Goal: Register for event/course

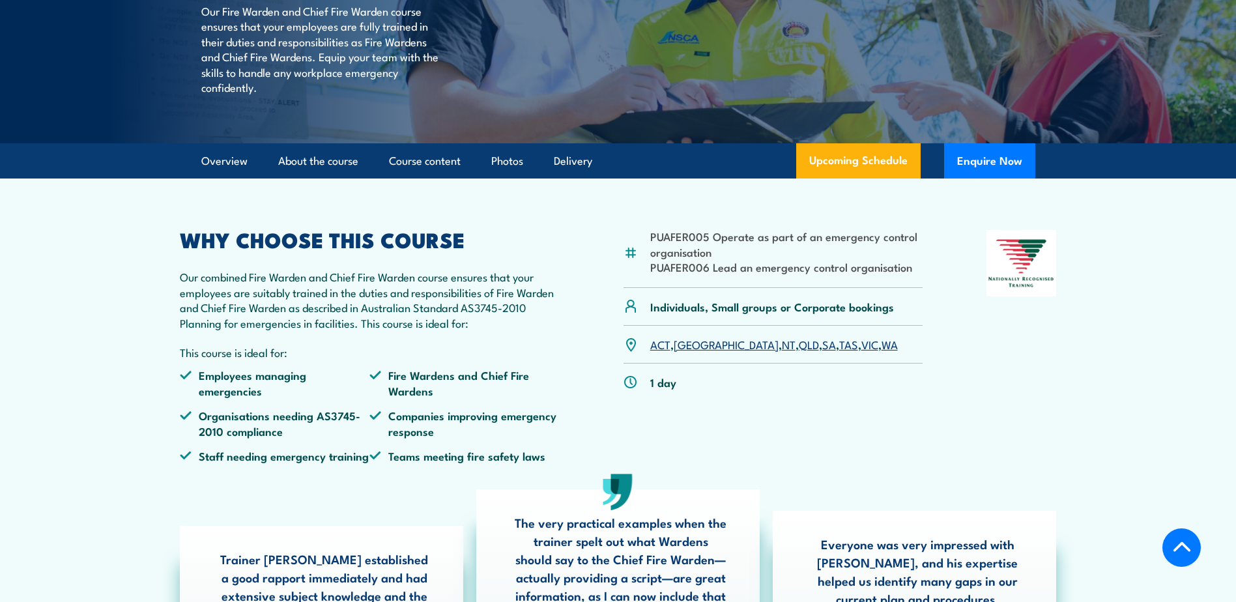
scroll to position [261, 0]
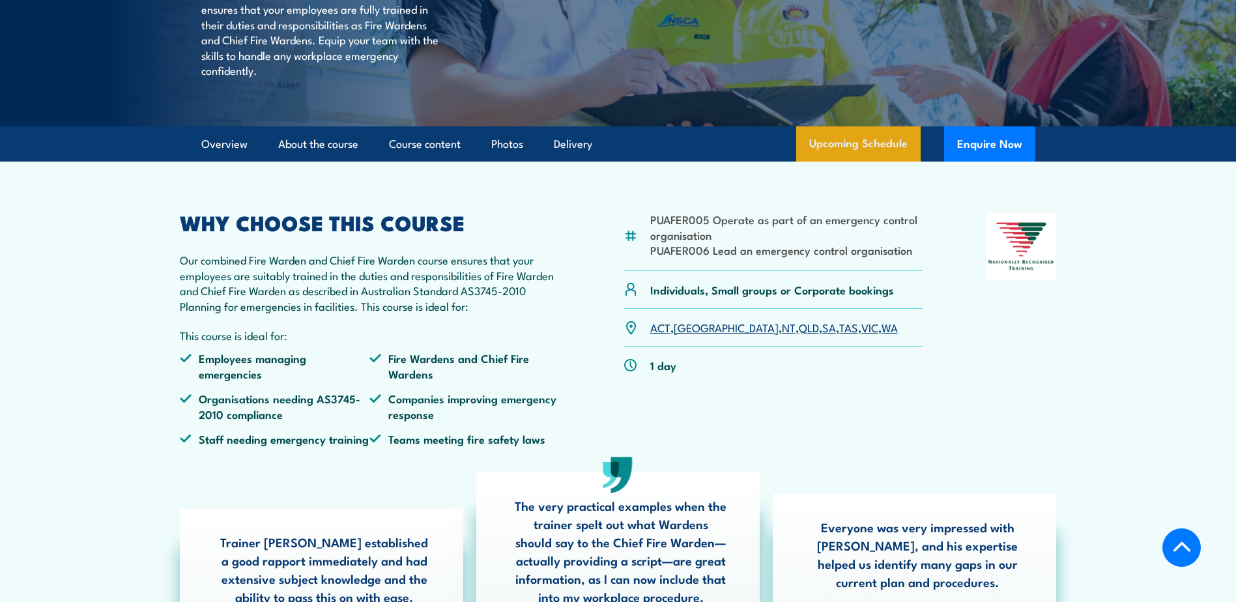
click at [867, 162] on link "Upcoming Schedule" at bounding box center [858, 143] width 124 height 35
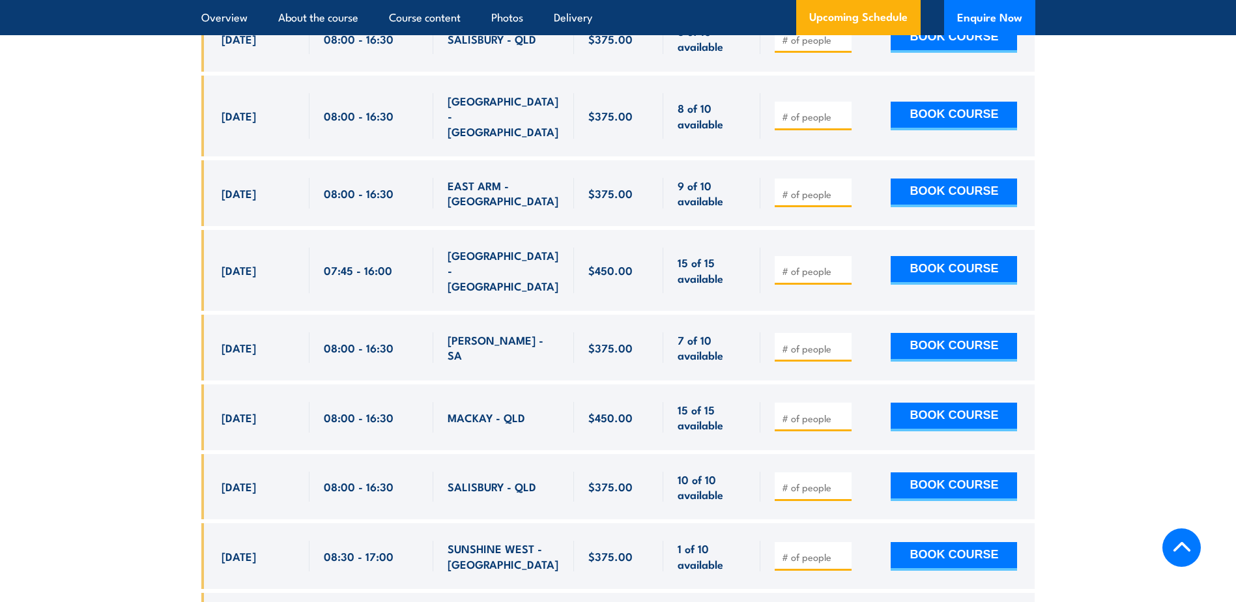
scroll to position [3938, 0]
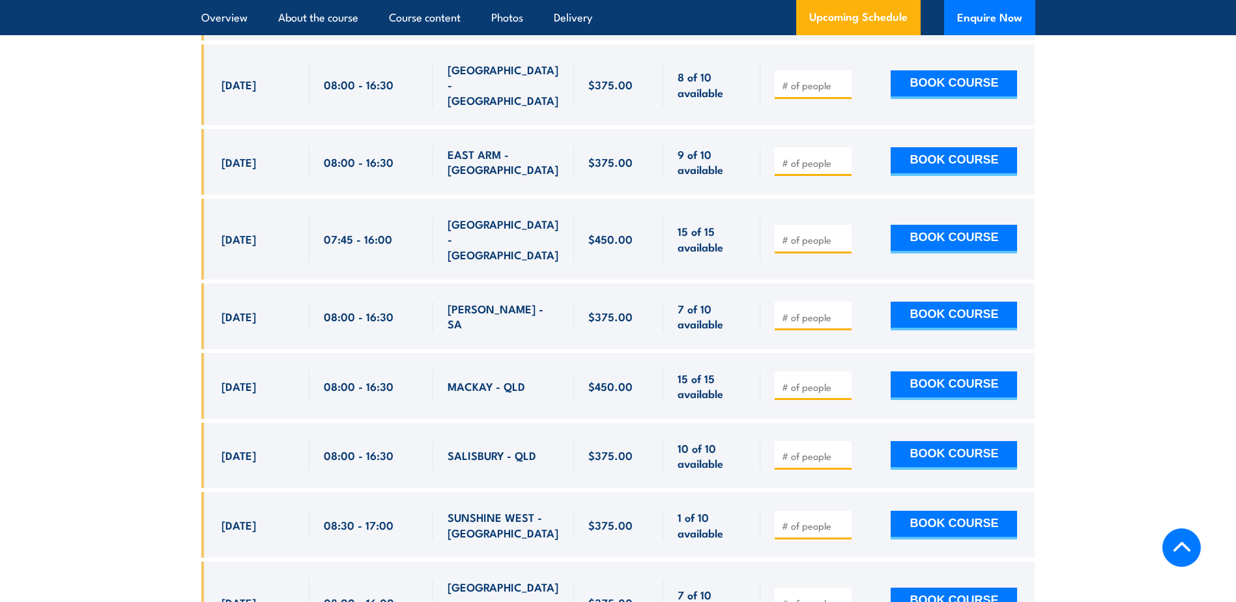
click at [821, 519] on input "number" at bounding box center [814, 525] width 65 height 13
type input "1"
click at [841, 519] on input "1" at bounding box center [814, 525] width 65 height 13
click at [844, 519] on input "1" at bounding box center [814, 525] width 65 height 13
click at [843, 519] on input "1" at bounding box center [814, 525] width 65 height 13
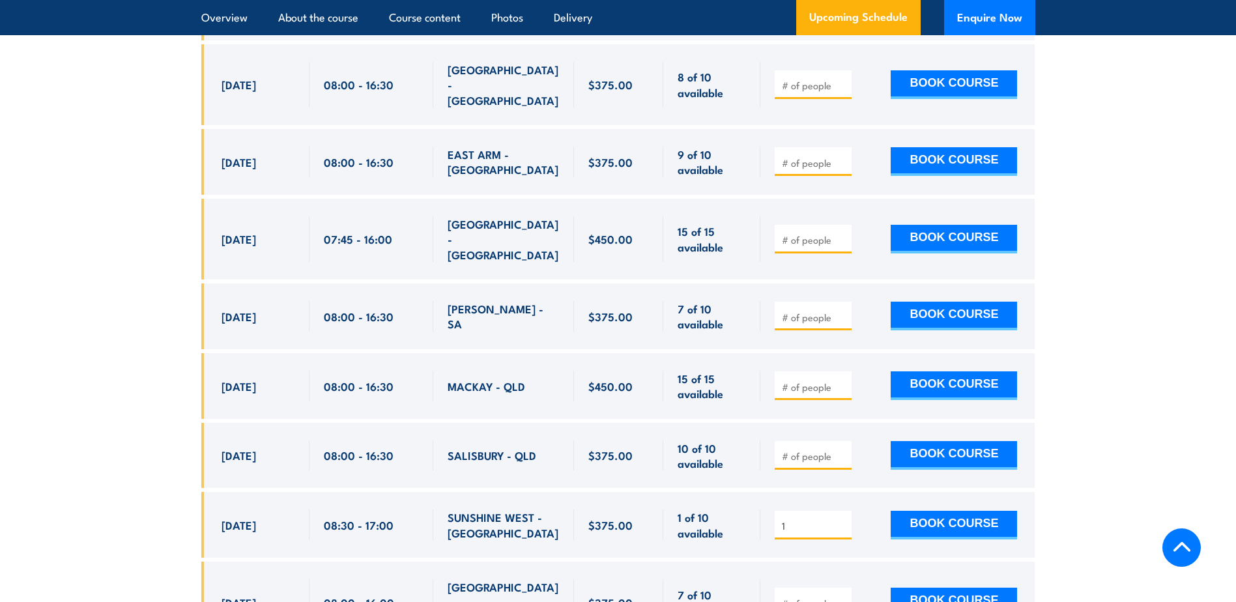
click at [843, 517] on span "1" at bounding box center [813, 524] width 68 height 15
click at [843, 519] on input "1" at bounding box center [814, 525] width 65 height 13
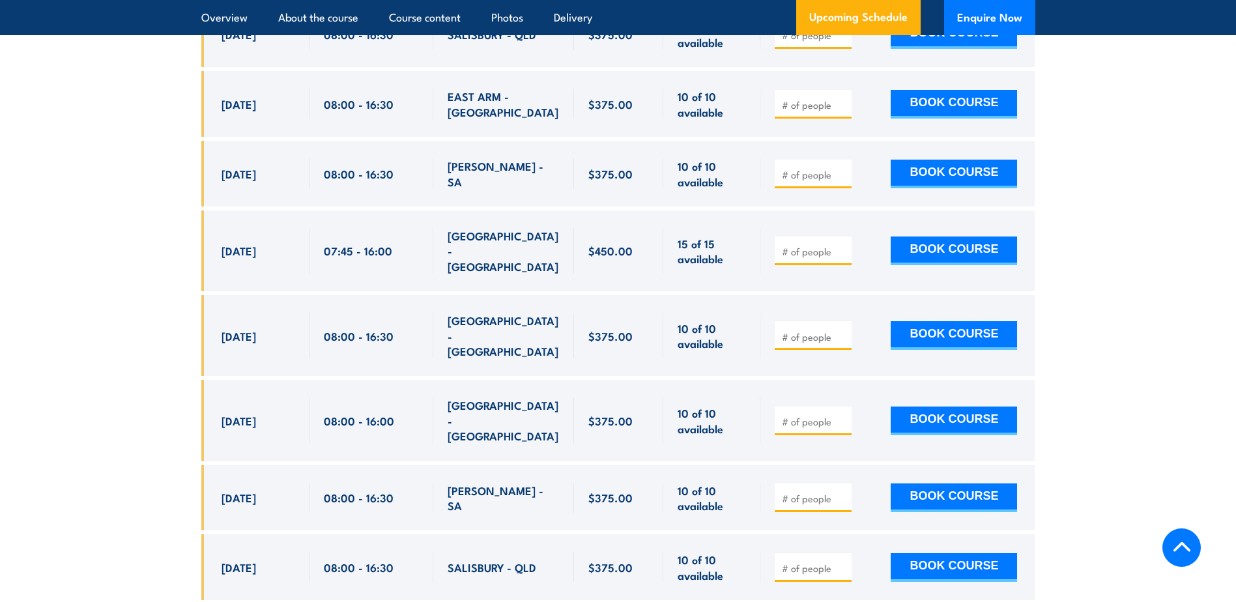
scroll to position [4915, 0]
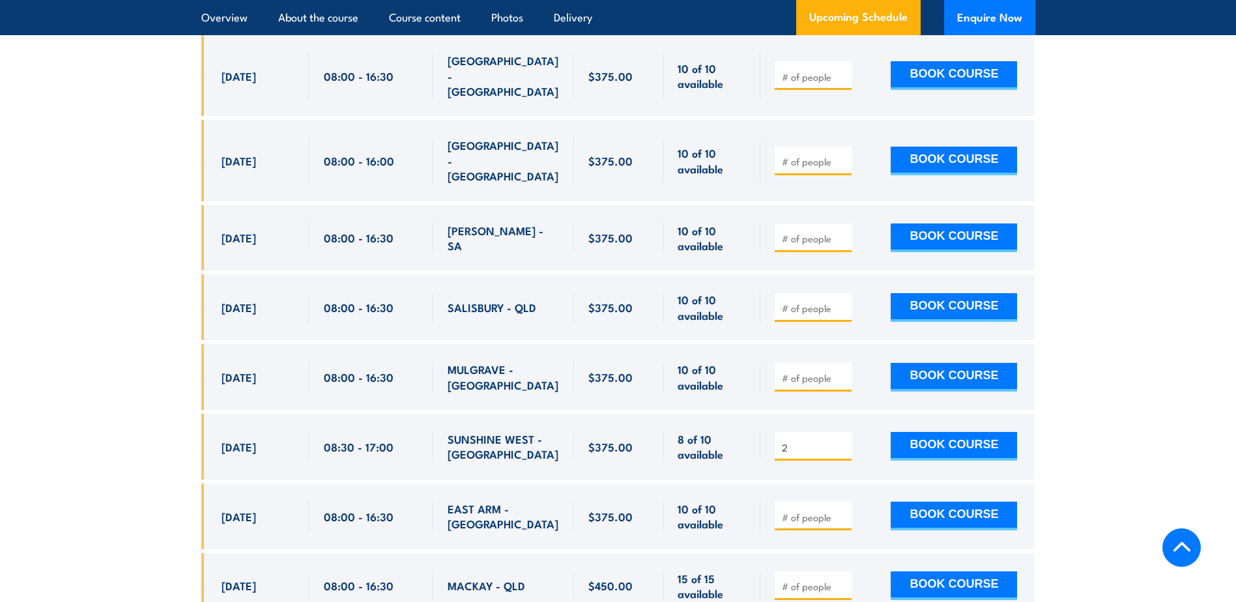
scroll to position [5111, 0]
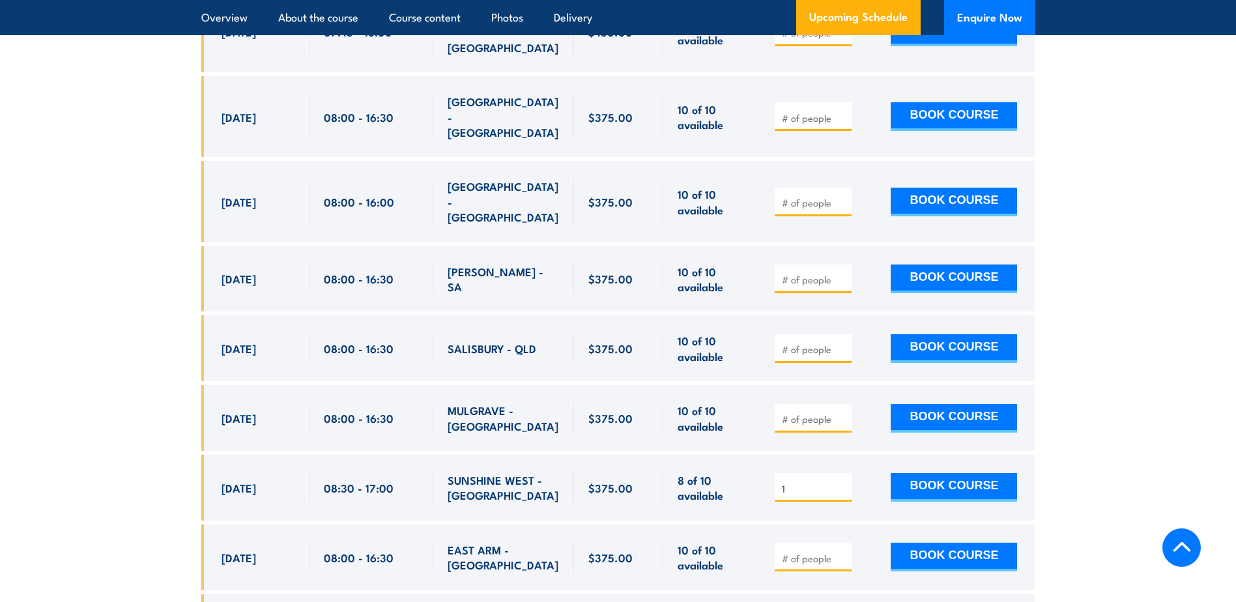
type input "1"
click at [844, 482] on input "1" at bounding box center [814, 488] width 65 height 13
click at [843, 482] on input "1" at bounding box center [814, 488] width 65 height 13
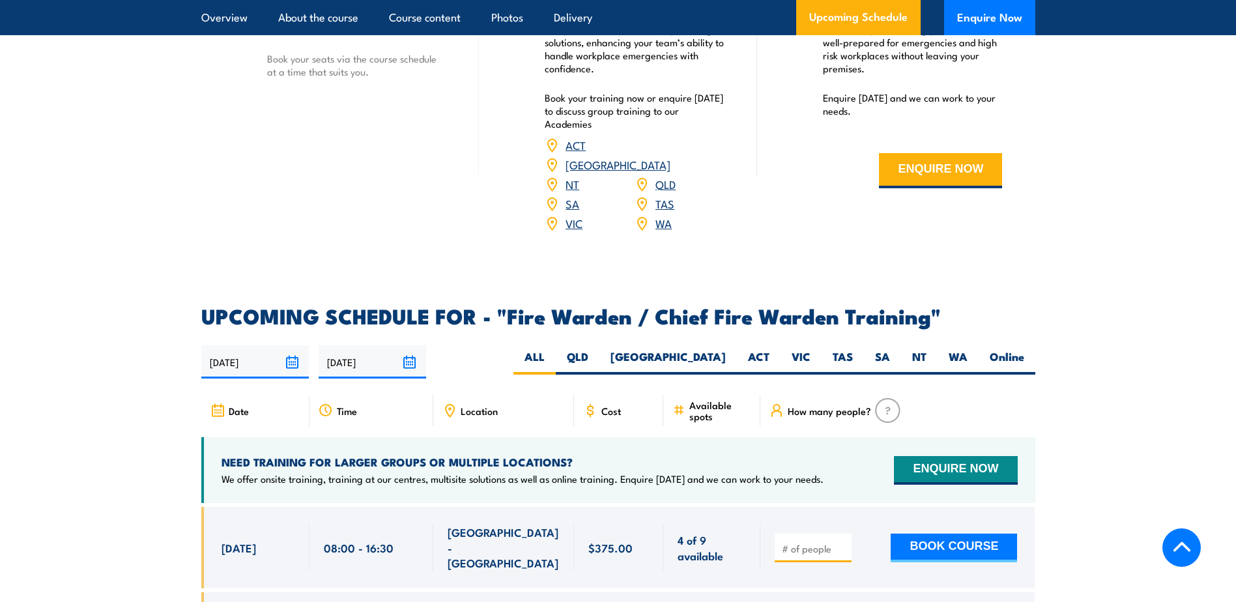
scroll to position [1787, 0]
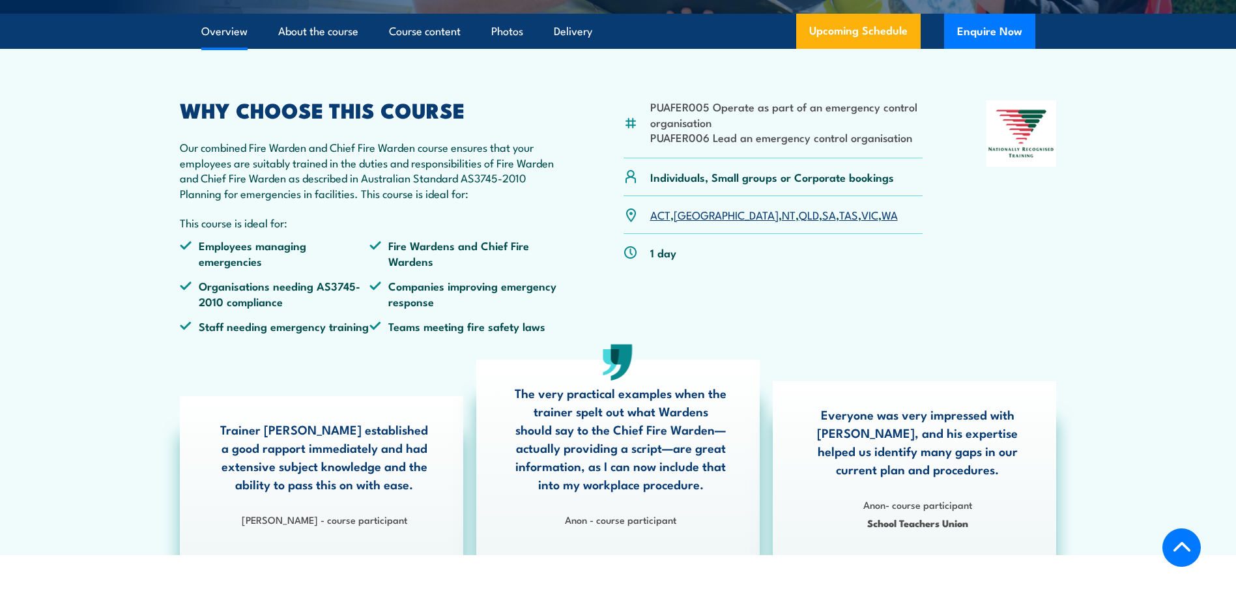
scroll to position [261, 0]
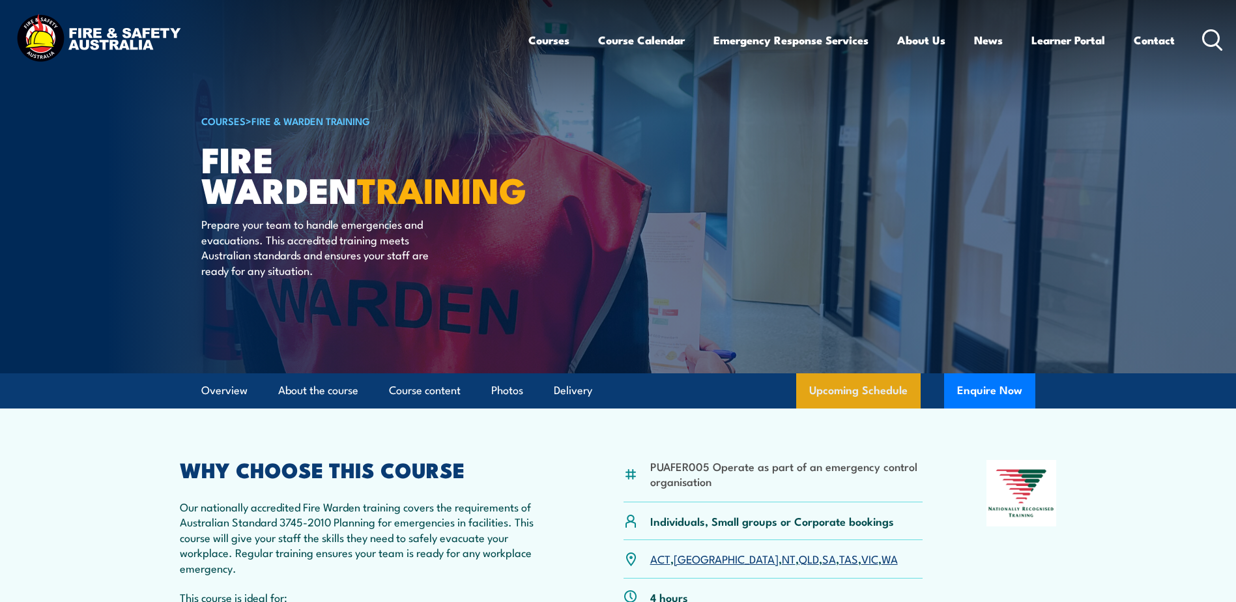
click at [856, 386] on link "Upcoming Schedule" at bounding box center [858, 390] width 124 height 35
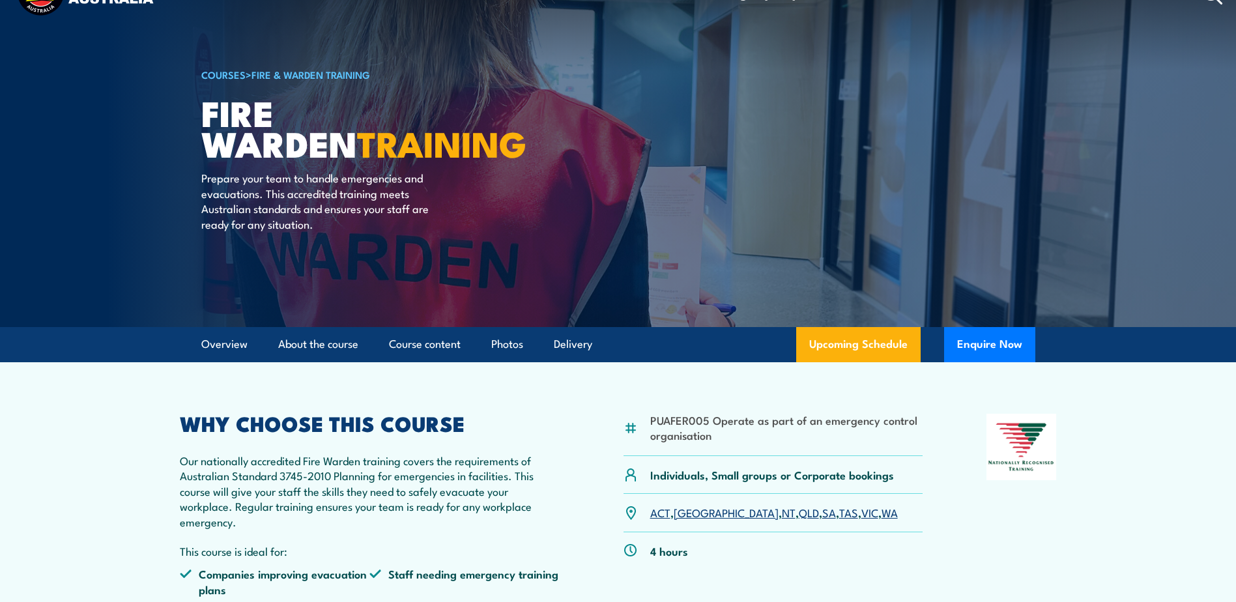
scroll to position [196, 0]
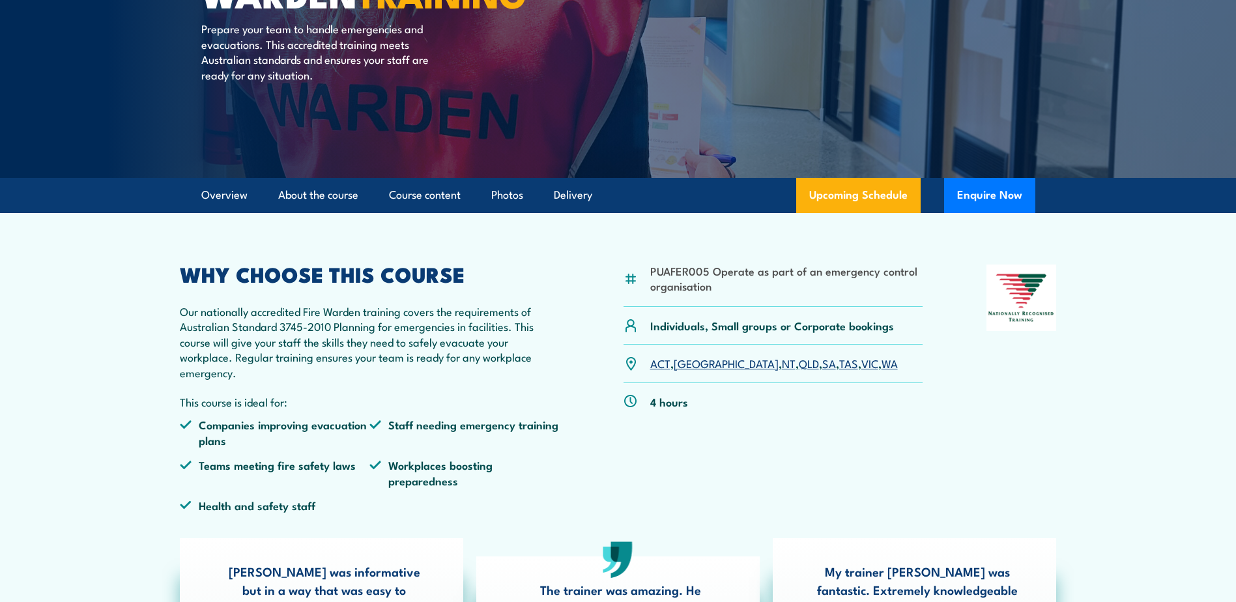
click at [862, 368] on link "VIC" at bounding box center [870, 363] width 17 height 16
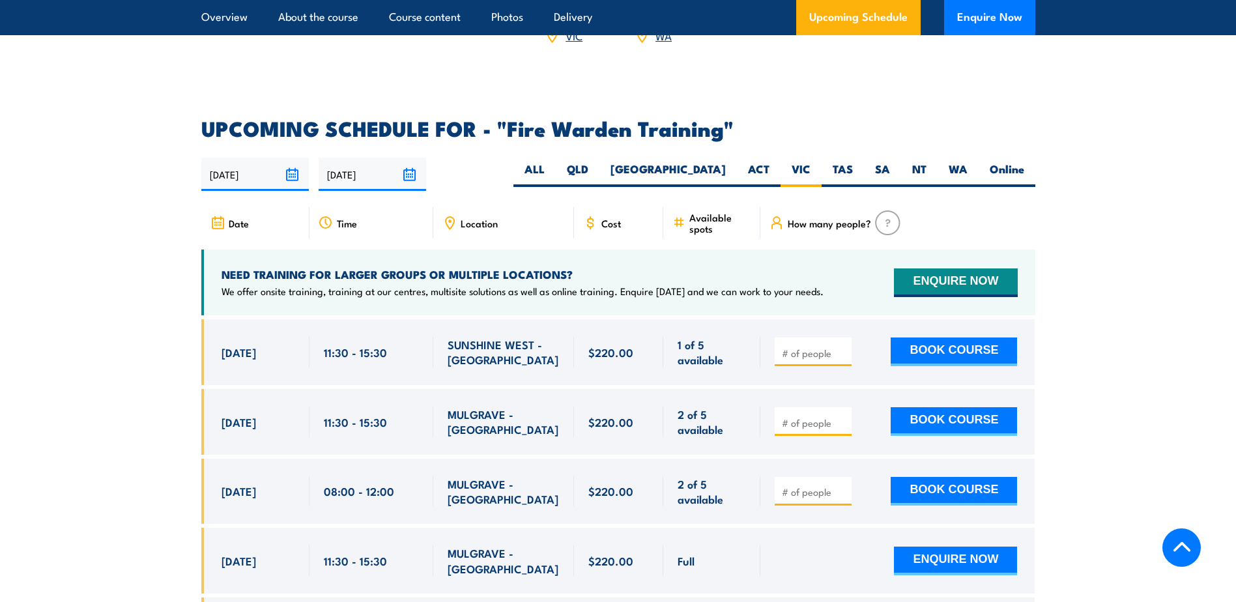
scroll to position [2424, 0]
